Goal: Information Seeking & Learning: Learn about a topic

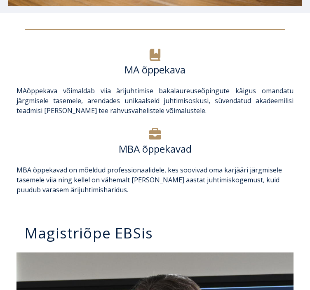
scroll to position [478, 0]
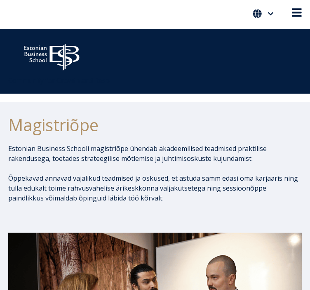
scroll to position [0, 0]
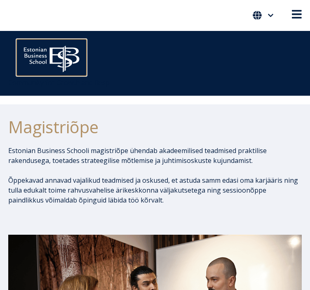
click at [52, 62] on img at bounding box center [51, 56] width 70 height 35
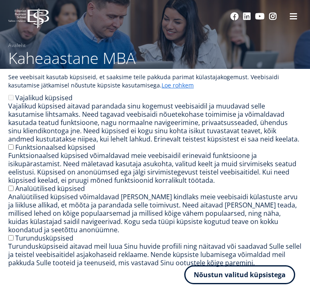
click at [216, 265] on button "Nõustun valitud küpsistega" at bounding box center [239, 274] width 111 height 19
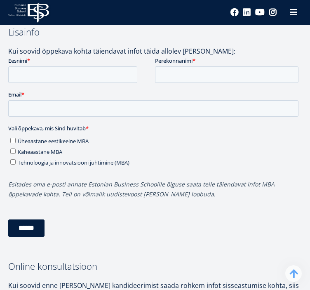
scroll to position [2638, 0]
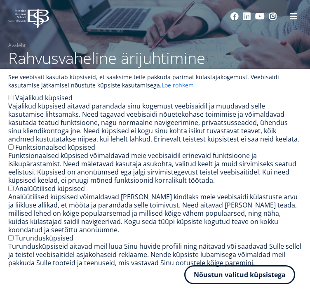
click at [200, 265] on button "Nõustun valitud küpsistega" at bounding box center [239, 274] width 111 height 19
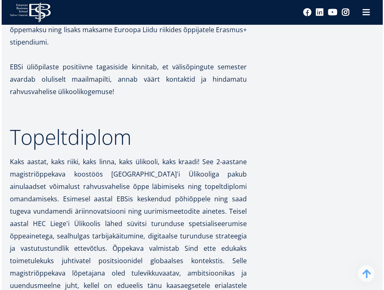
scroll to position [2053, 0]
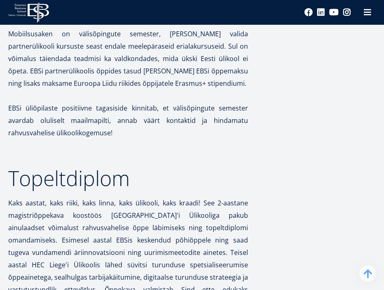
click at [193, 168] on h2 "Topeltdiplom" at bounding box center [128, 178] width 240 height 21
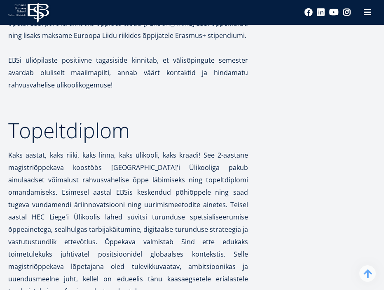
scroll to position [2102, 0]
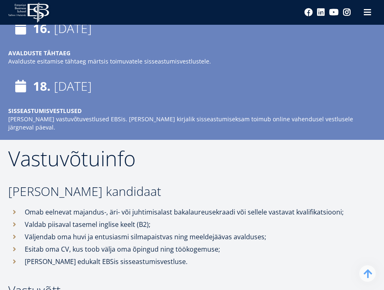
scroll to position [2630, 0]
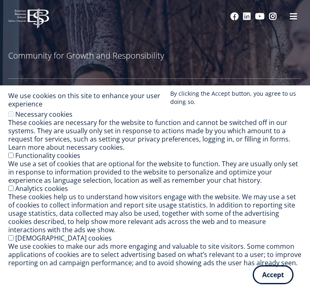
click at [258, 265] on button "Accept" at bounding box center [273, 274] width 41 height 19
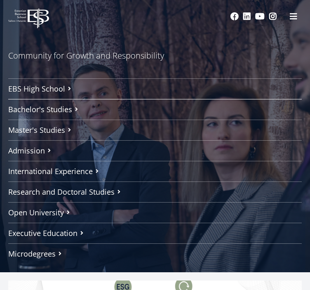
click at [153, 116] on link "Bachelor's Studies" at bounding box center [154, 109] width 293 height 21
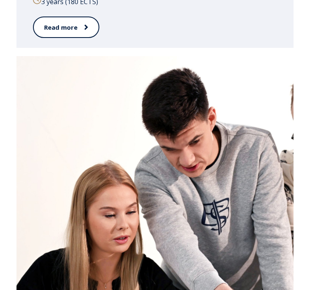
scroll to position [1294, 0]
